Goal: Information Seeking & Learning: Check status

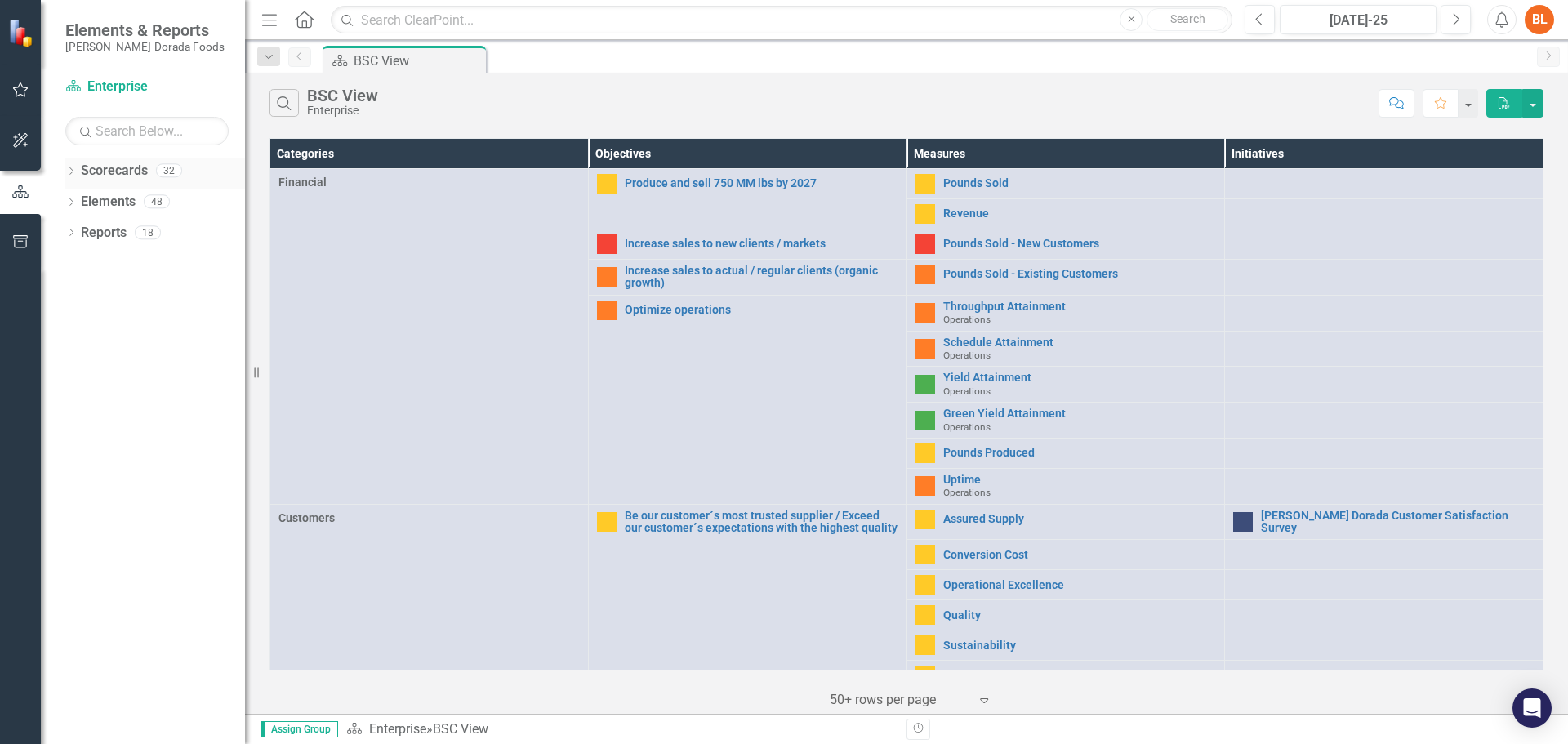
click at [71, 171] on icon "Dropdown" at bounding box center [71, 172] width 12 height 9
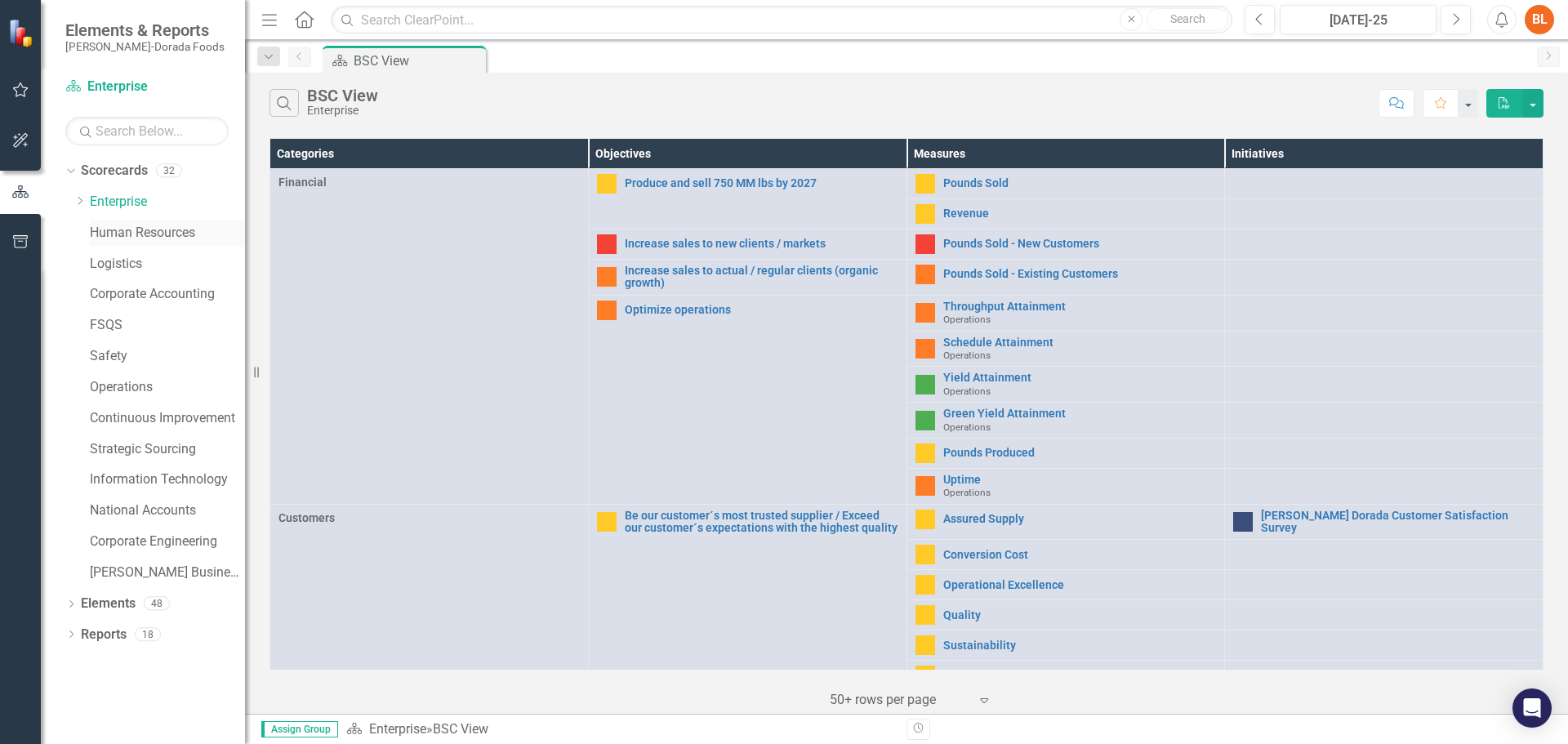
click at [105, 230] on link "Human Resources" at bounding box center [167, 233] width 156 height 19
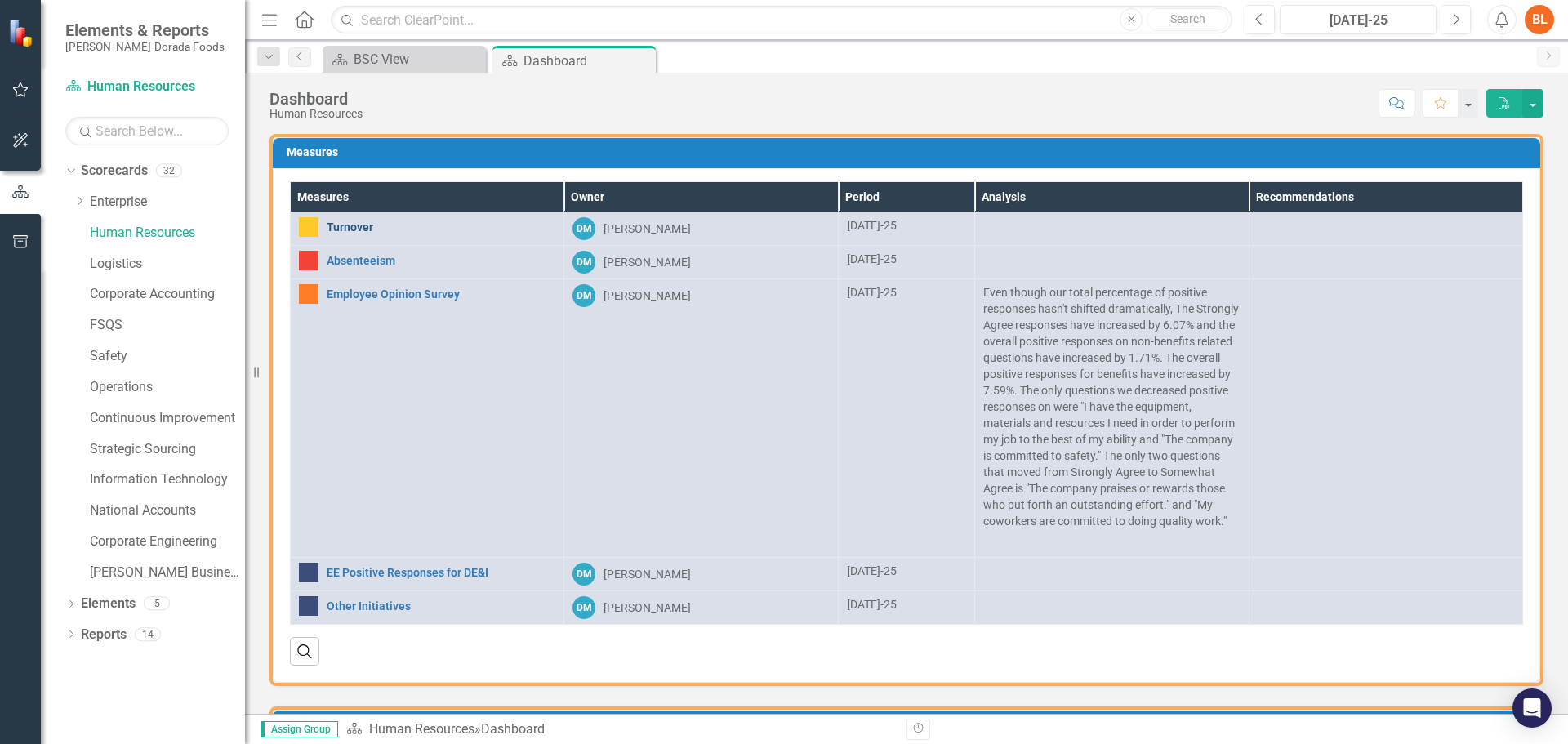
click at [363, 226] on link "Turnover" at bounding box center [441, 227] width 229 height 12
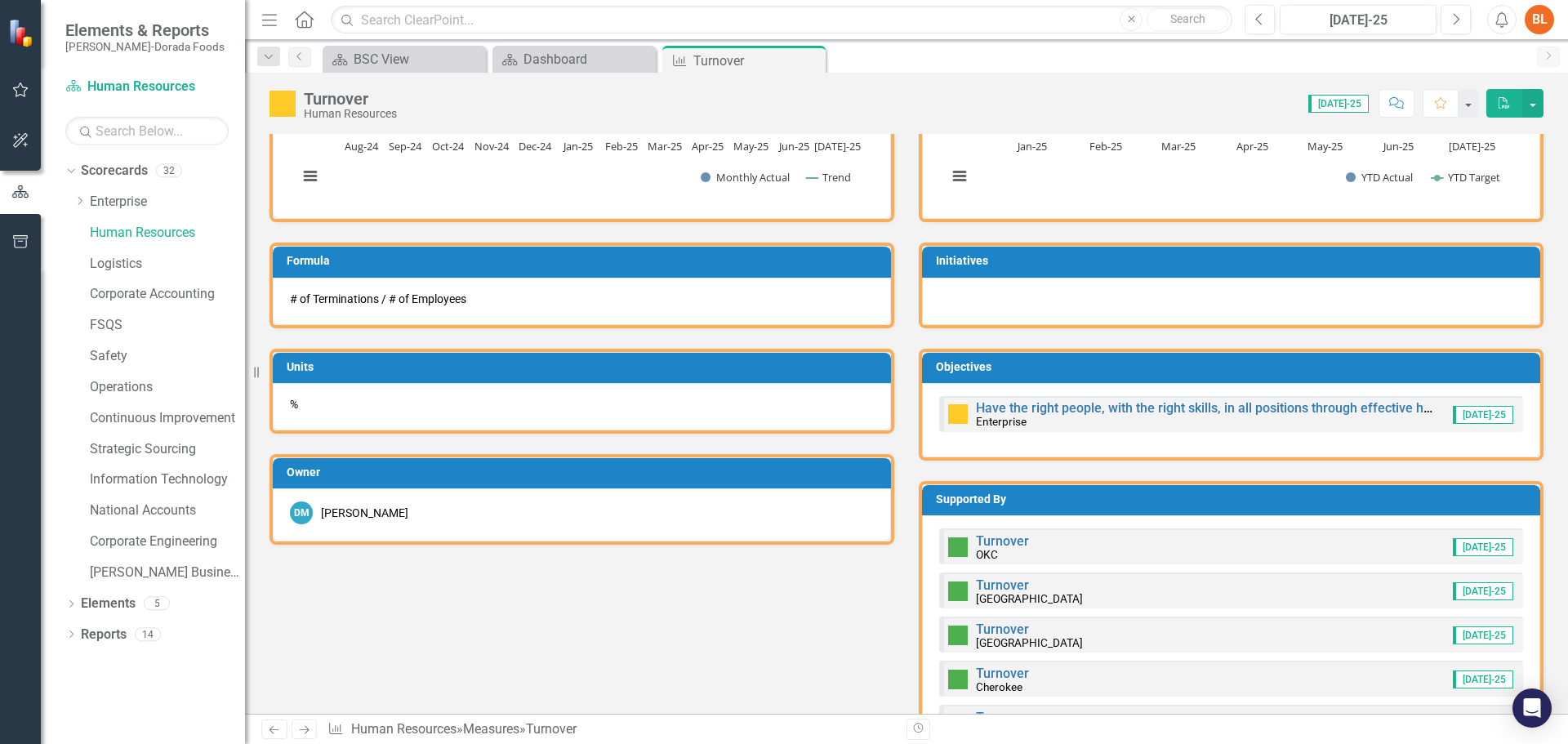
scroll to position [490, 0]
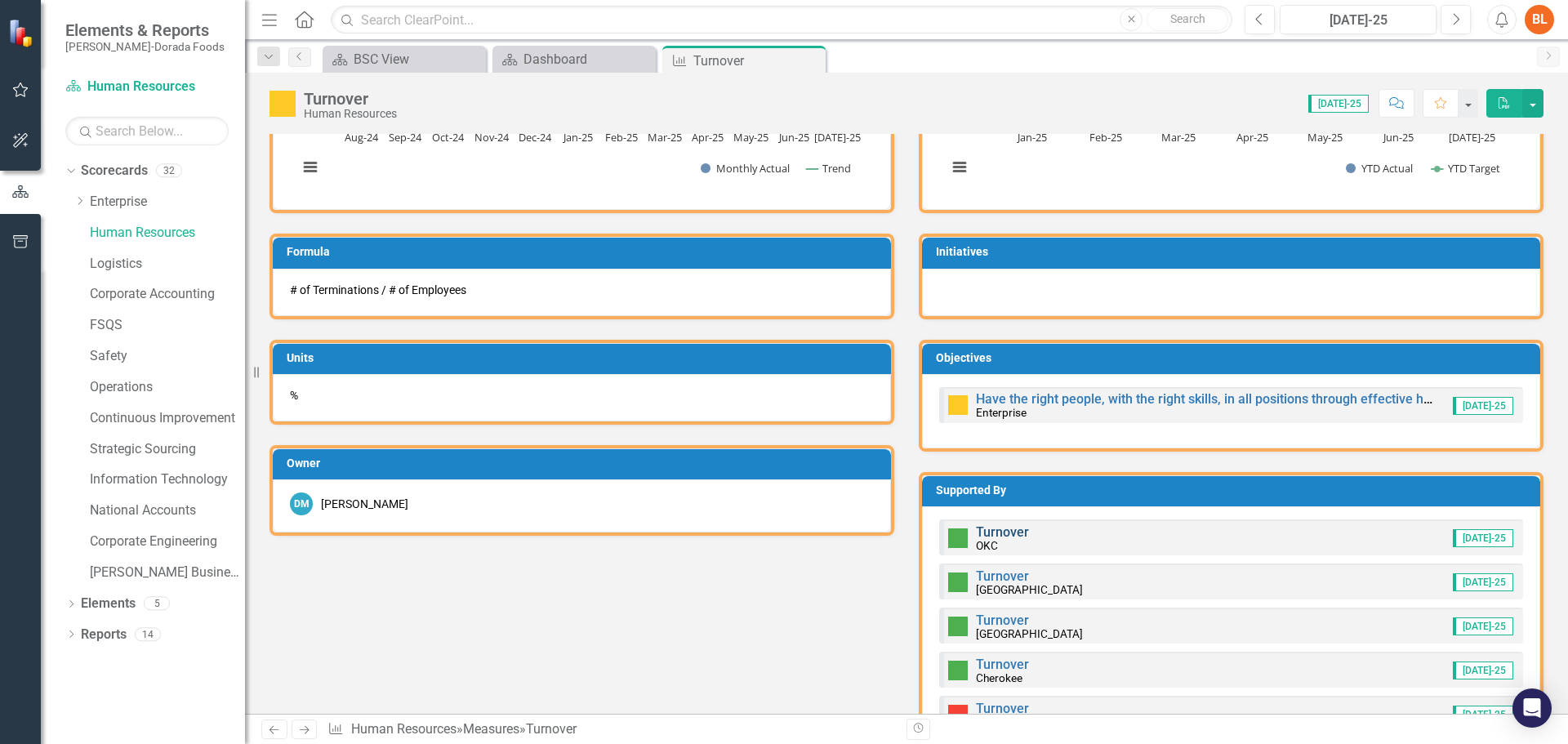
click at [992, 530] on link "Turnover" at bounding box center [1002, 532] width 53 height 16
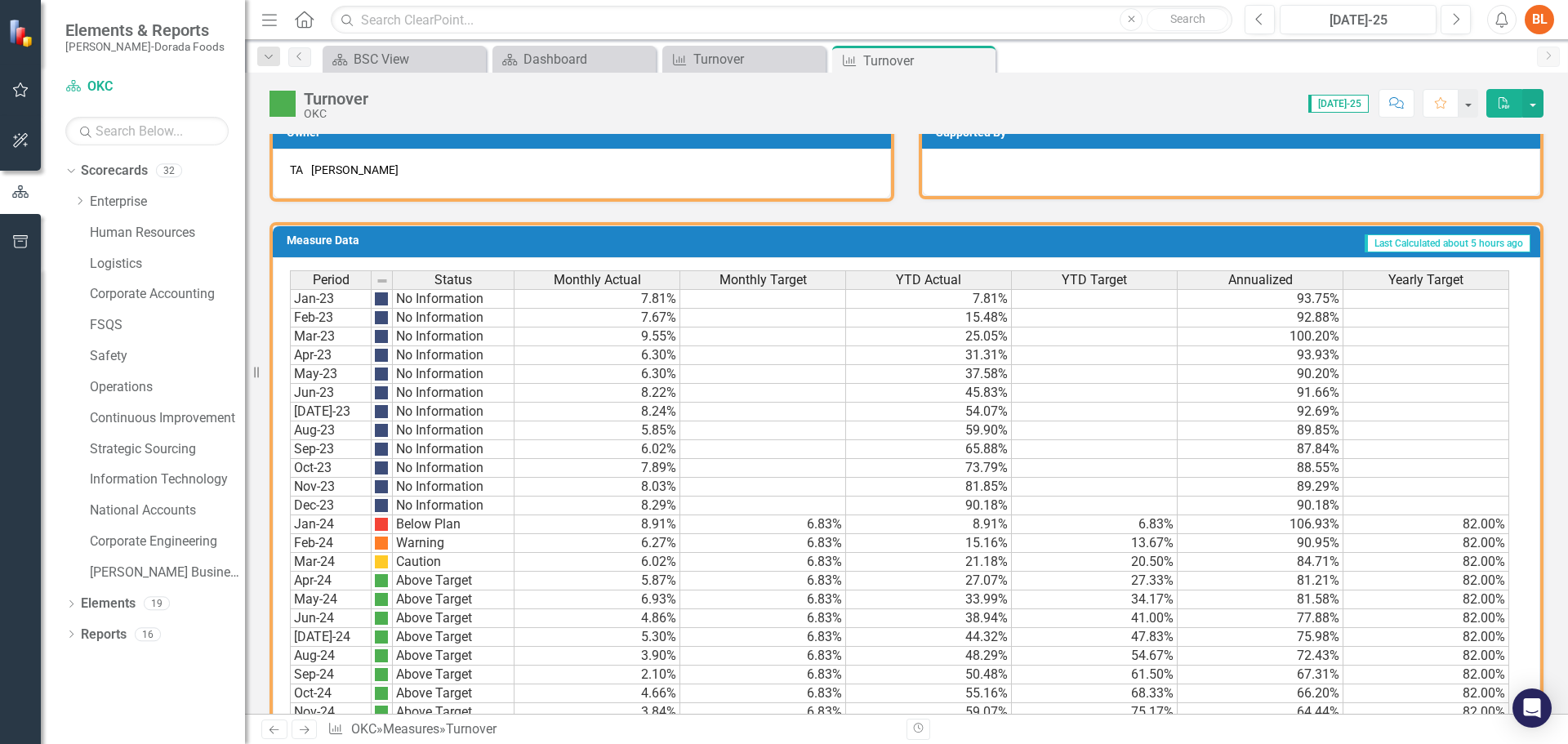
scroll to position [783, 0]
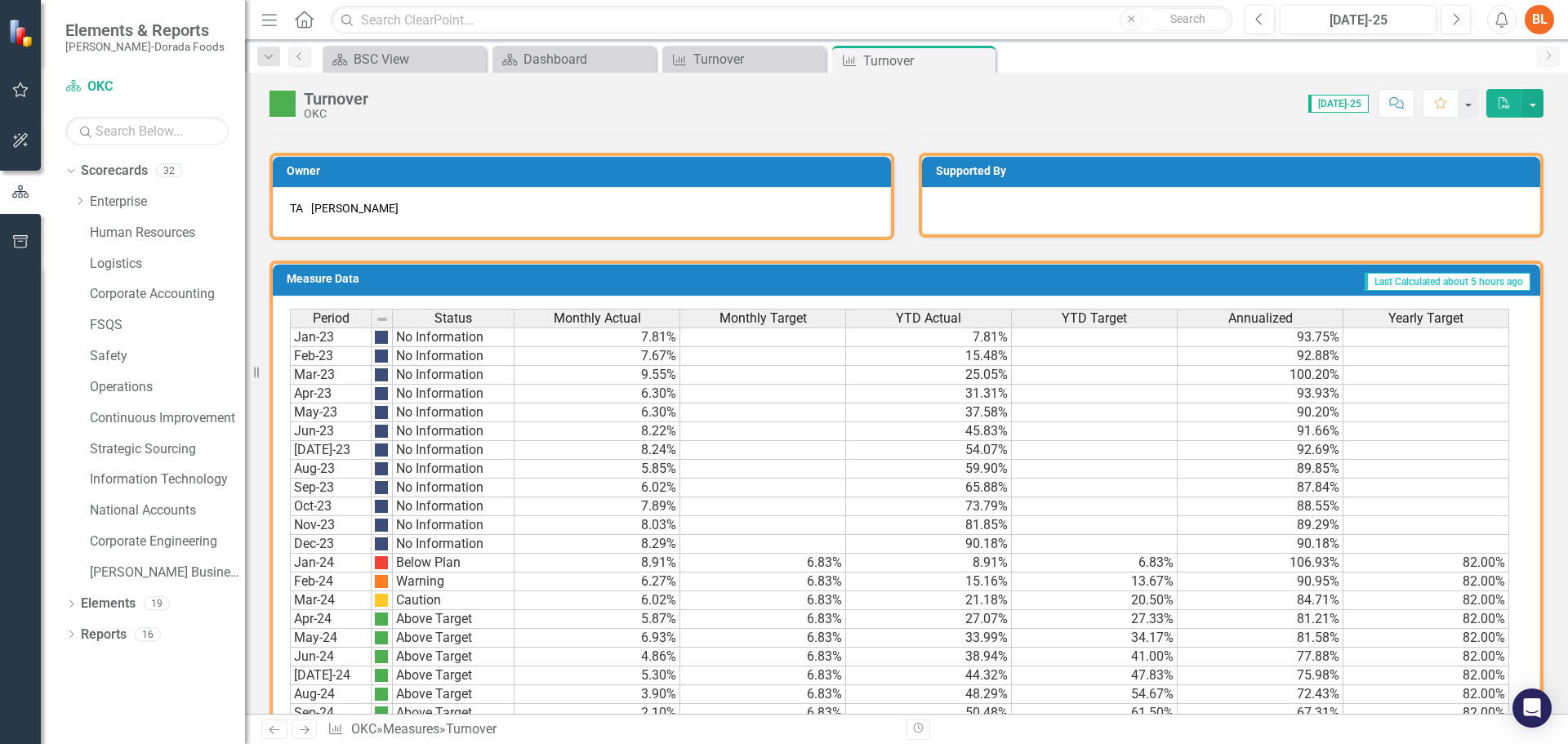
click at [1430, 287] on span "Last Calculated about 5 hours ago" at bounding box center [1447, 281] width 165 height 18
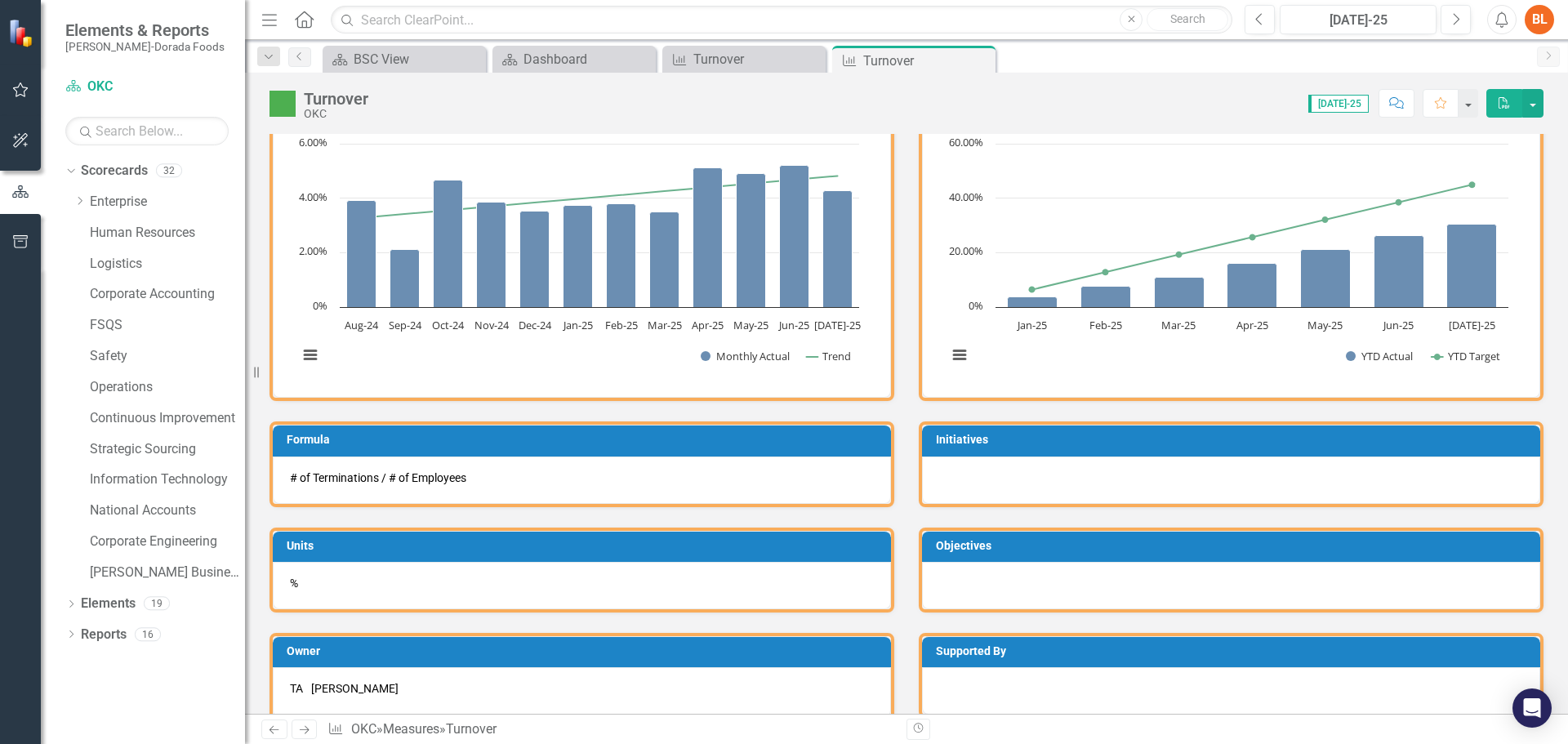
scroll to position [292, 0]
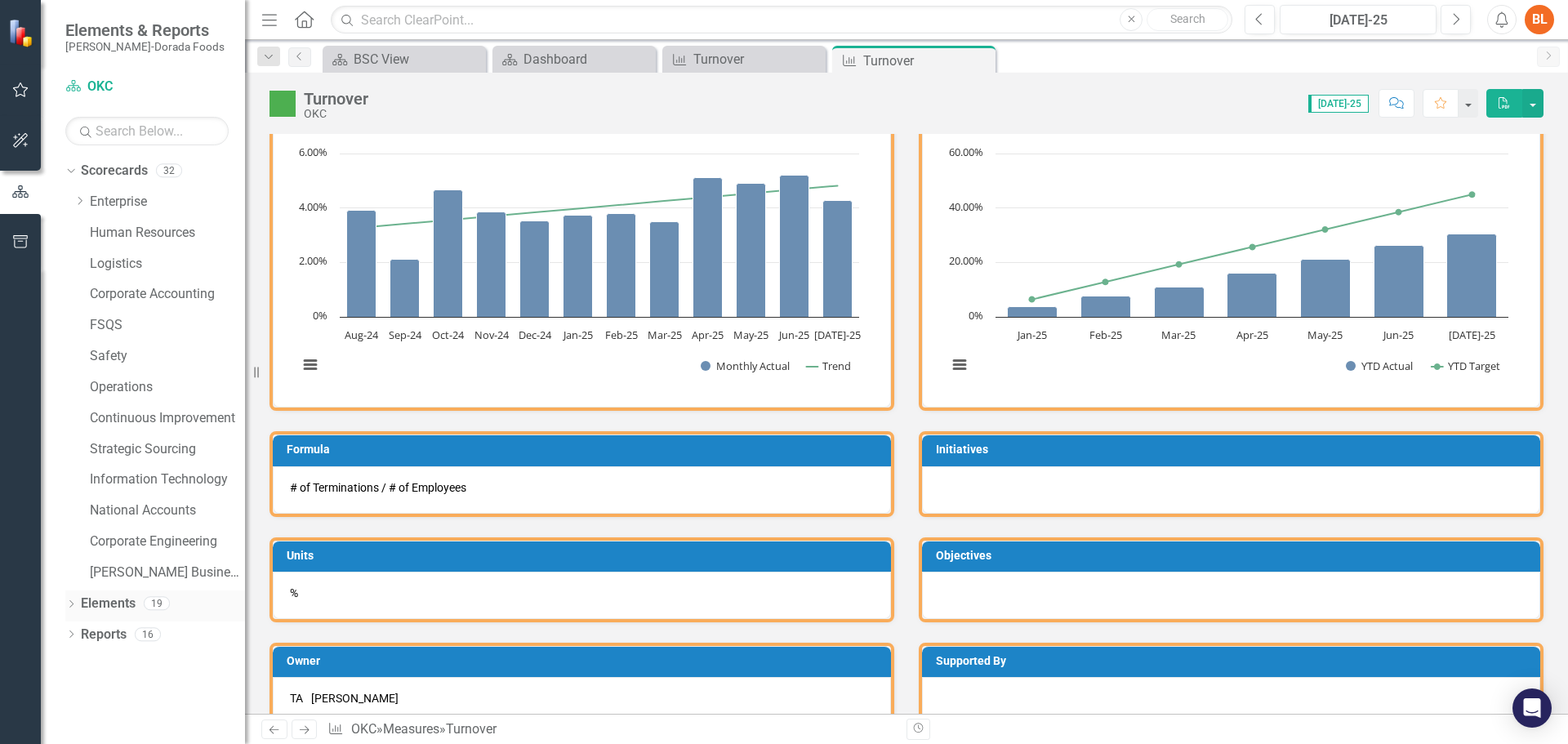
click at [73, 602] on icon "Dropdown" at bounding box center [71, 605] width 12 height 9
click at [73, 602] on icon at bounding box center [70, 604] width 7 height 4
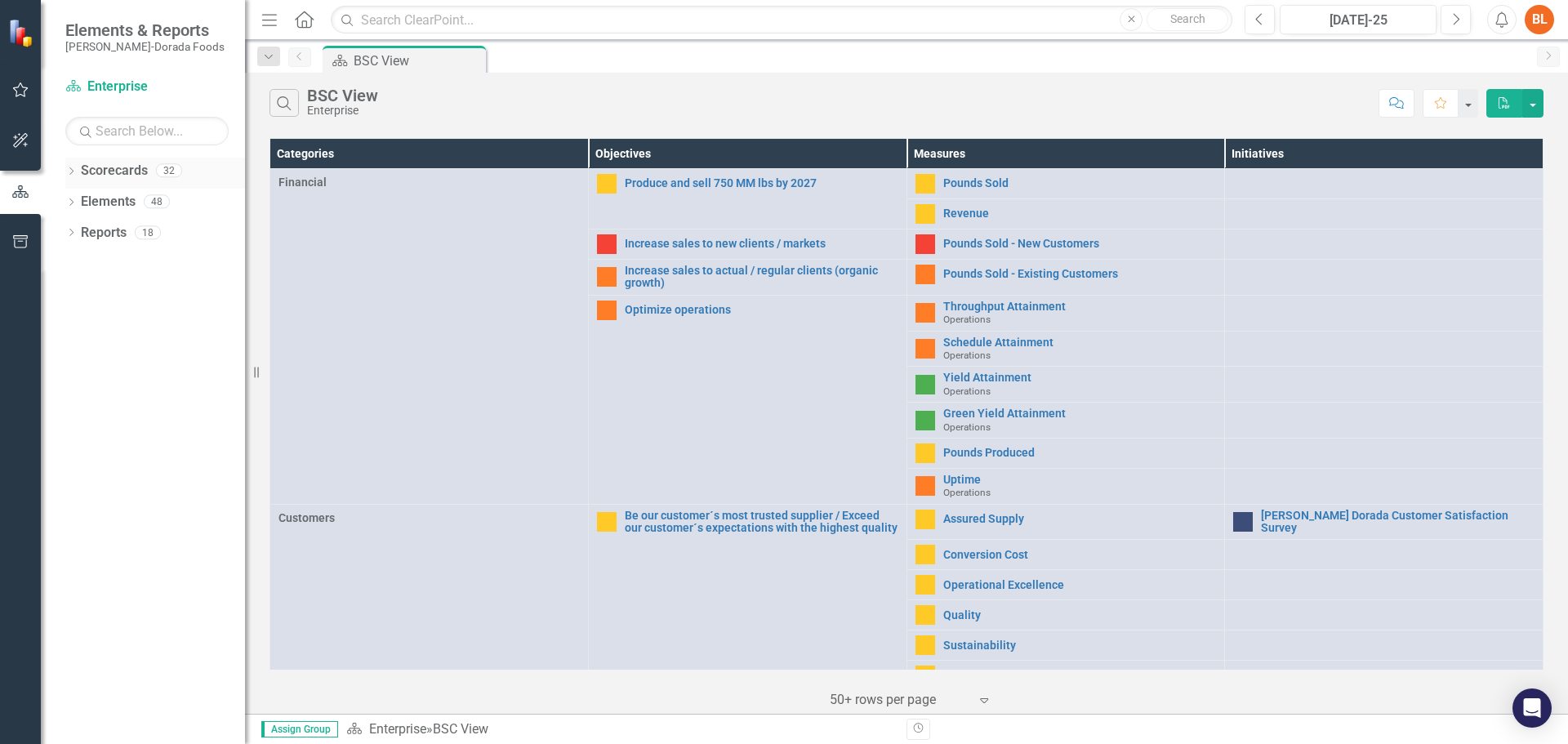
click at [77, 170] on icon "Dropdown" at bounding box center [71, 172] width 12 height 9
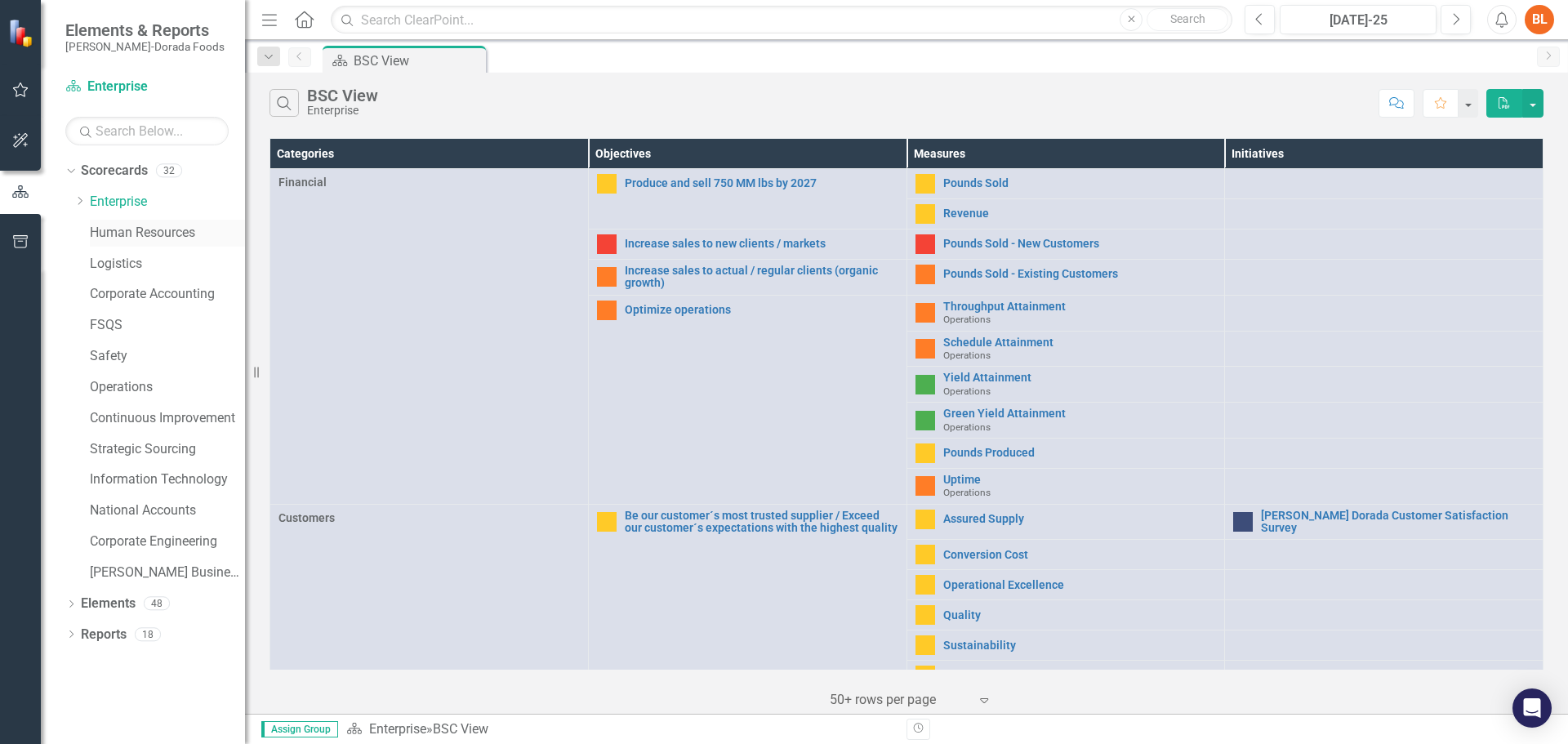
click at [139, 230] on link "Human Resources" at bounding box center [167, 233] width 156 height 19
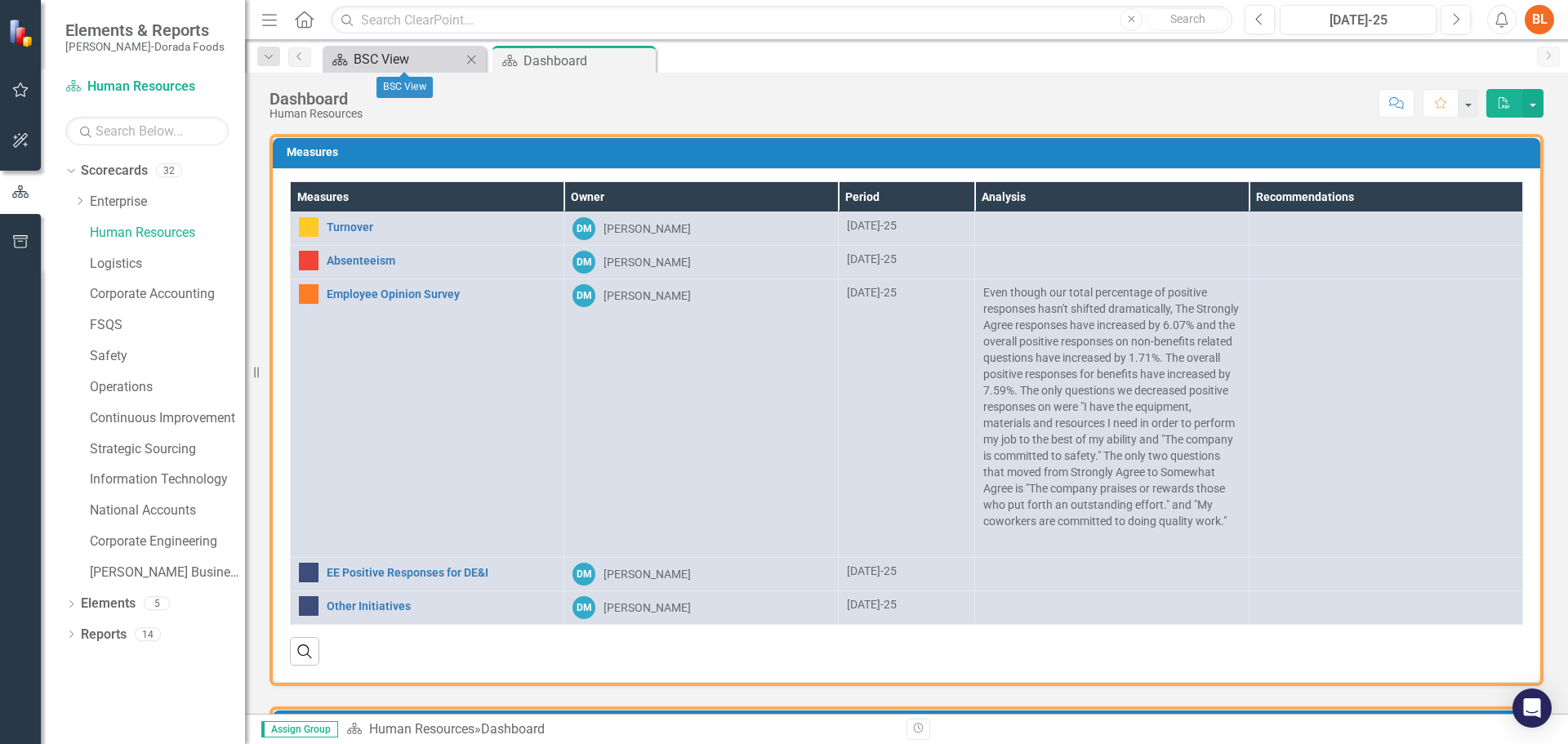
click at [430, 58] on div "BSC View" at bounding box center [407, 58] width 108 height 21
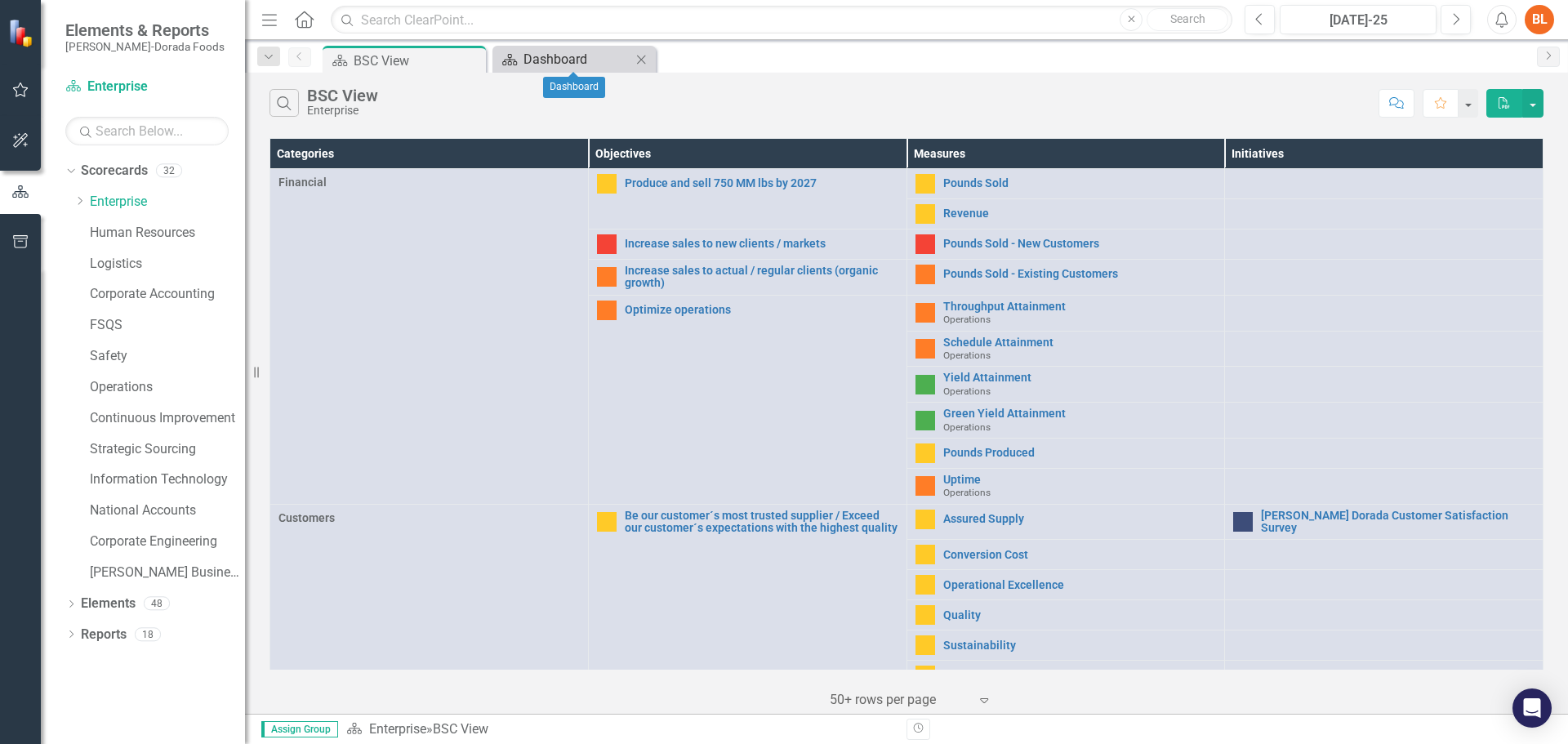
click at [533, 68] on div "Dashboard" at bounding box center [576, 58] width 108 height 21
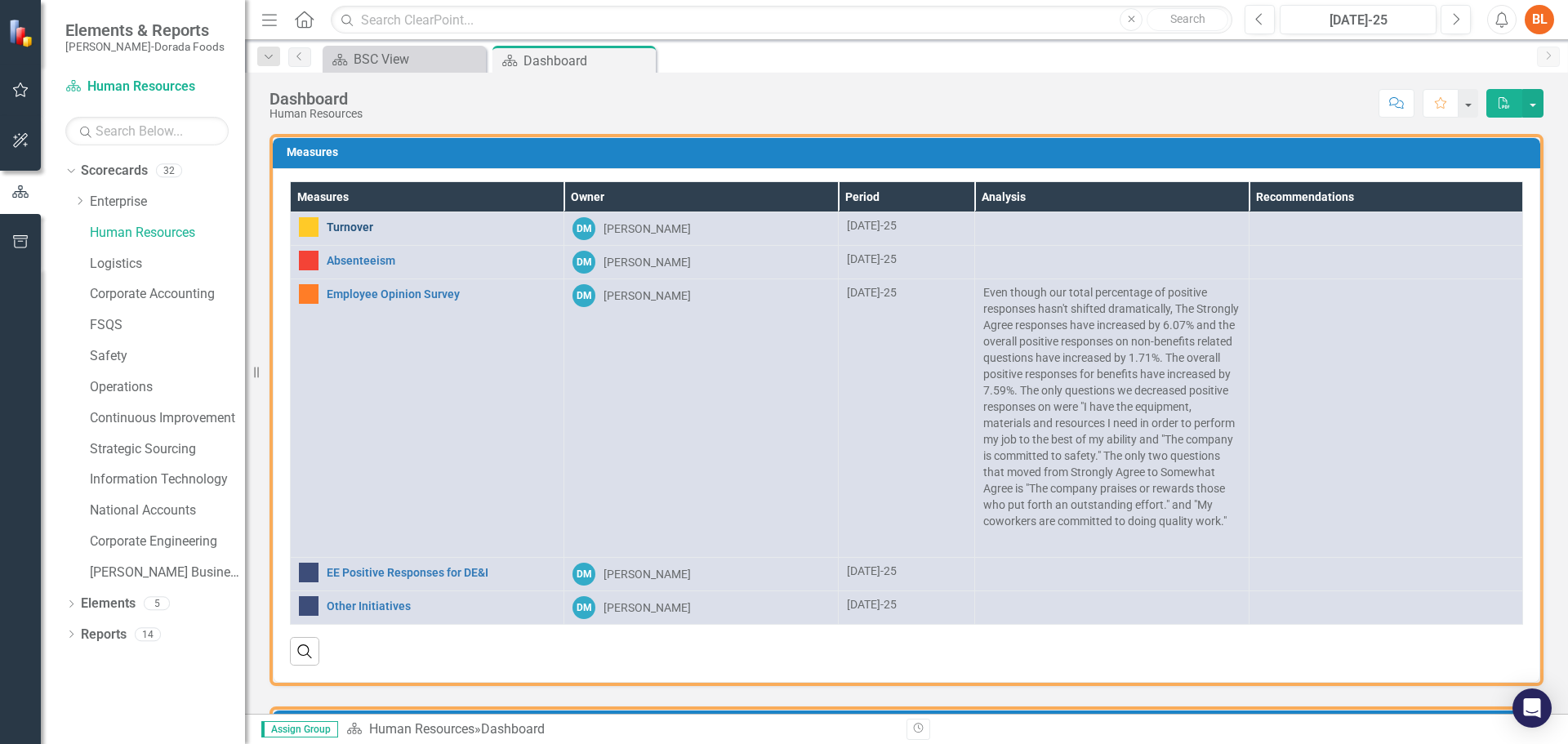
click at [366, 228] on link "Turnover" at bounding box center [441, 227] width 229 height 12
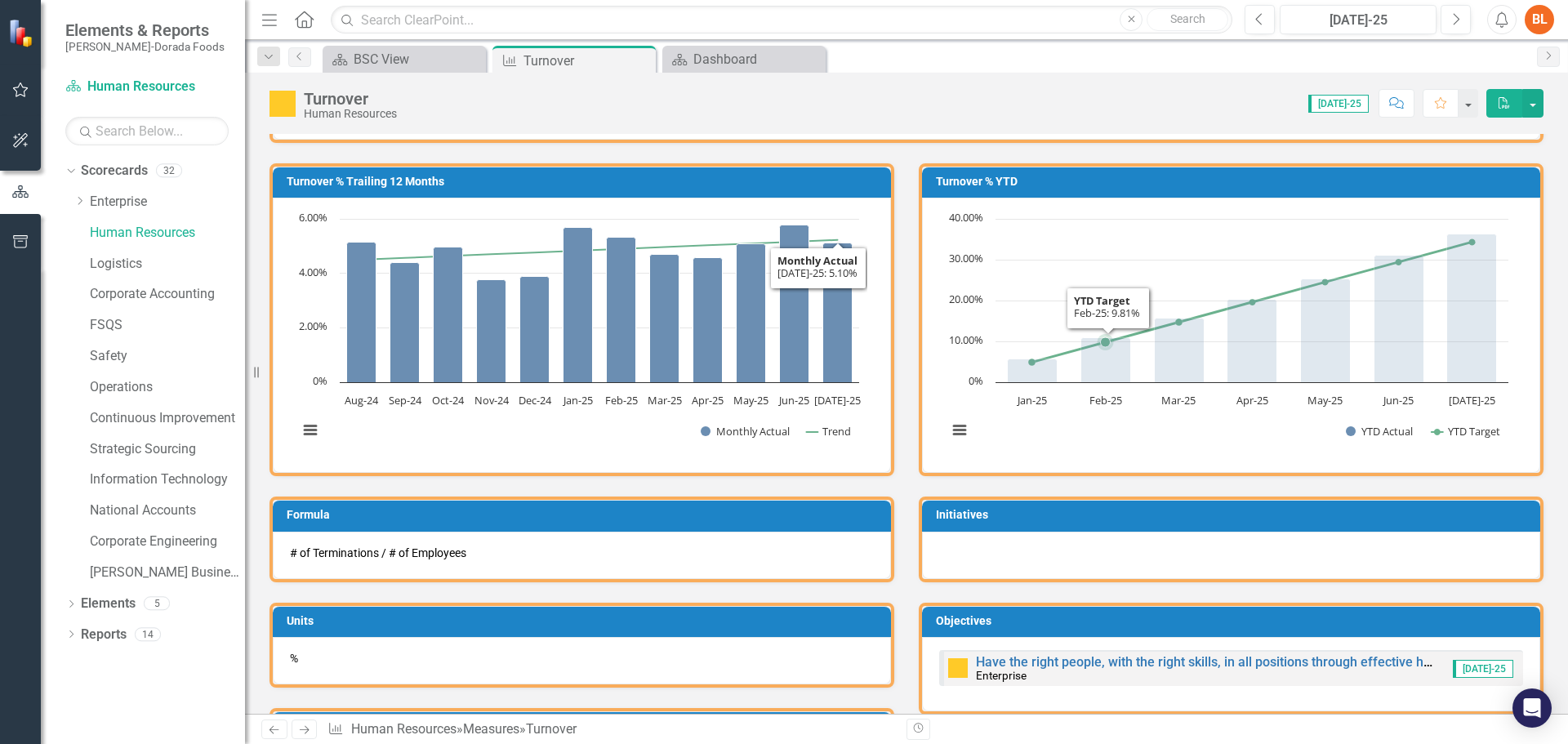
scroll to position [490, 0]
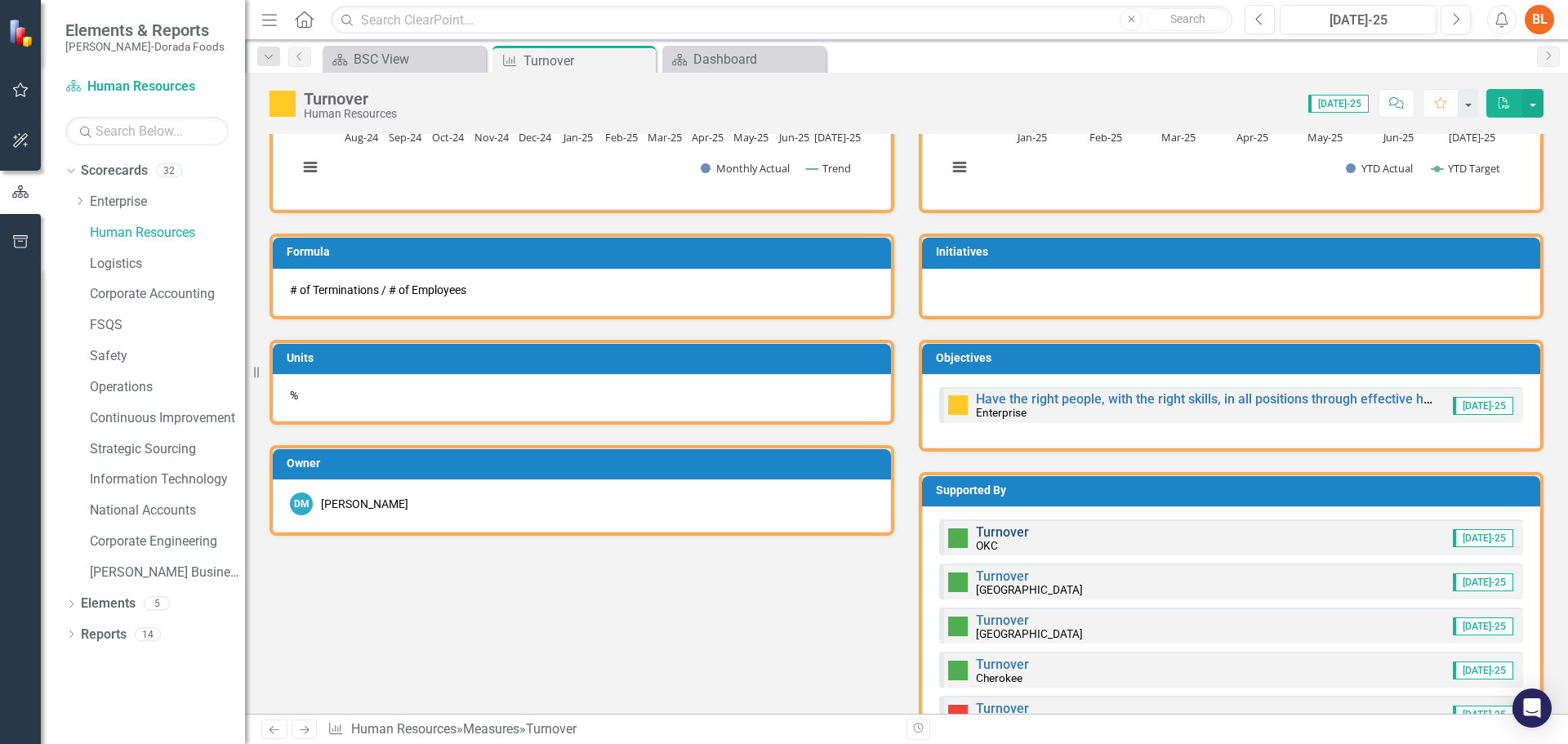
click at [1003, 530] on link "Turnover" at bounding box center [1002, 532] width 53 height 16
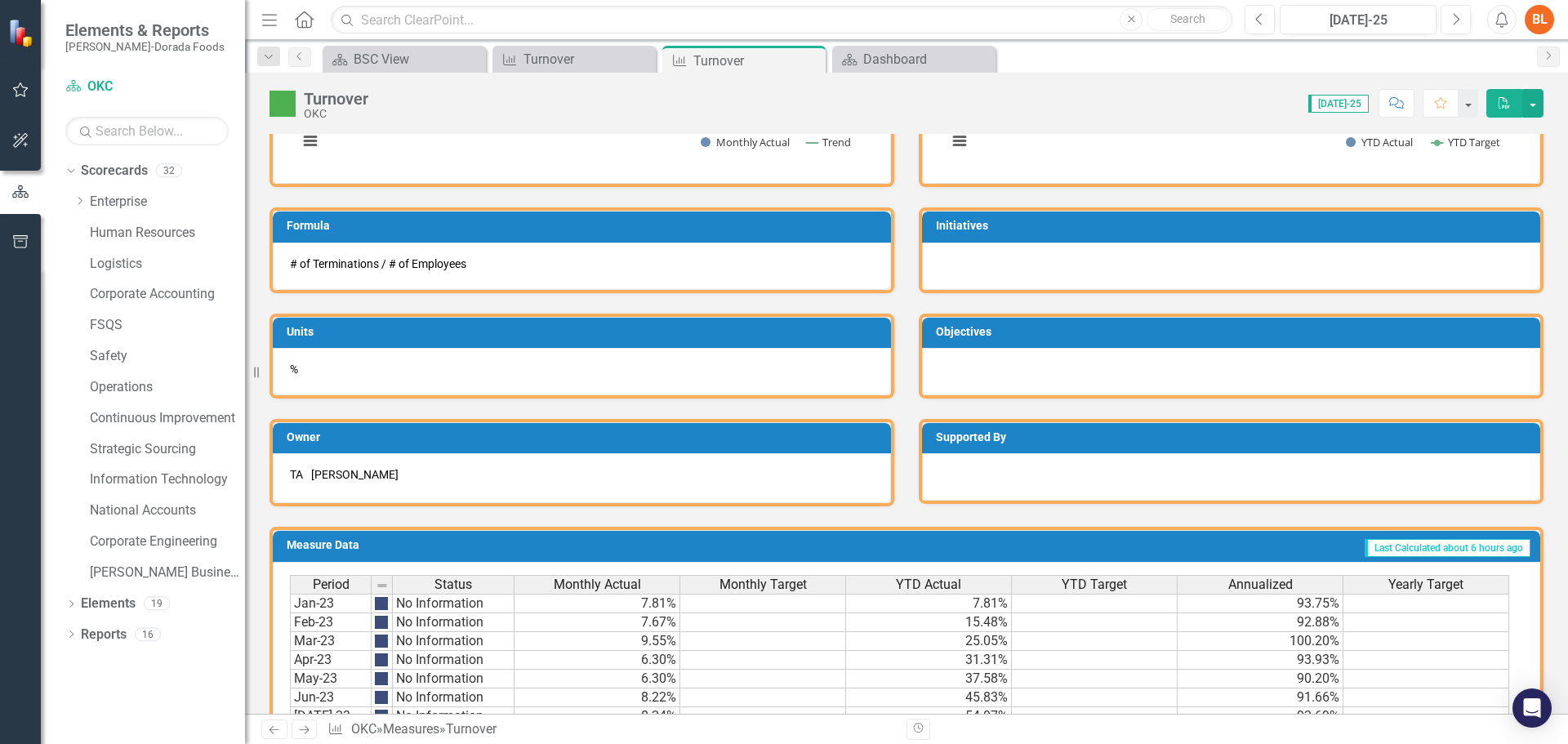
scroll to position [374, 0]
